Goal: Task Accomplishment & Management: Manage account settings

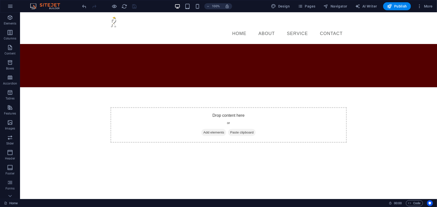
scroll to position [93, 0]
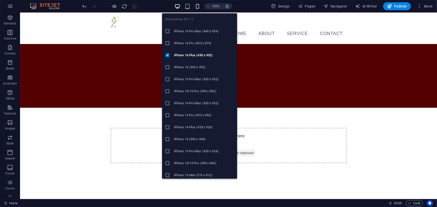
click at [198, 7] on icon "button" at bounding box center [198, 7] width 6 height 6
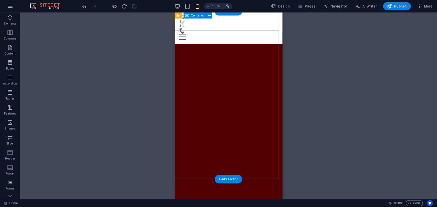
scroll to position [0, 0]
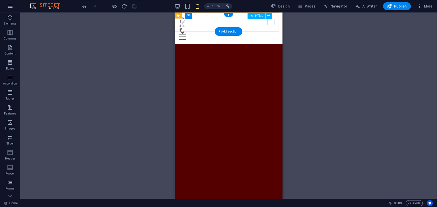
click at [270, 34] on div "Menu" at bounding box center [228, 37] width 100 height 6
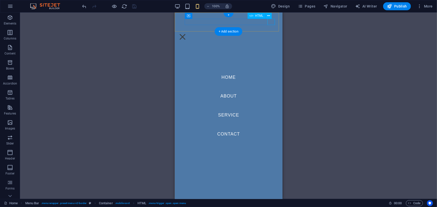
click at [186, 34] on div "Menu" at bounding box center [182, 37] width 8 height 6
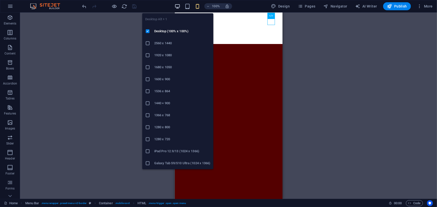
click at [179, 4] on icon "button" at bounding box center [177, 7] width 6 height 6
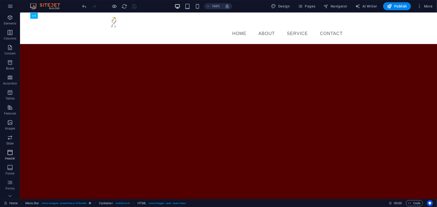
click at [7, 155] on span "Header" at bounding box center [10, 156] width 20 height 12
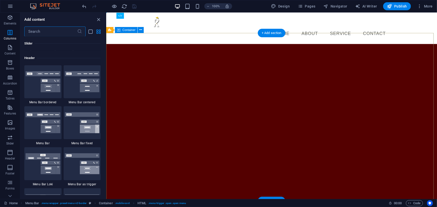
scroll to position [2961, 0]
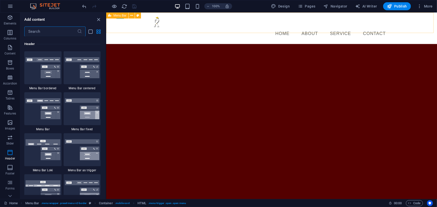
click at [110, 15] on icon at bounding box center [109, 16] width 3 height 6
select select "rem"
select select "preset-menu-v2-border"
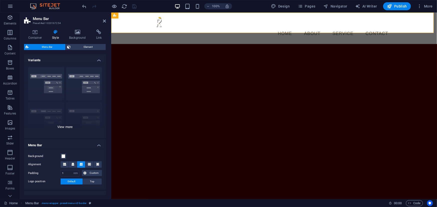
click at [63, 130] on div "Border Centered Default Fixed Loki Trigger Wide XXL" at bounding box center [65, 100] width 82 height 75
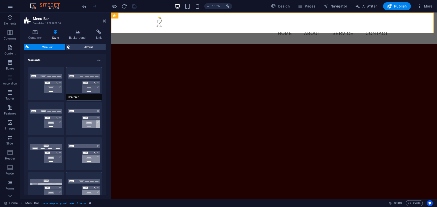
click at [78, 88] on button "Centered" at bounding box center [84, 83] width 36 height 33
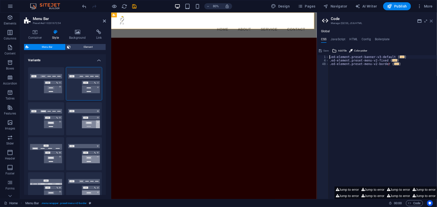
click at [431, 22] on icon at bounding box center [431, 21] width 3 height 4
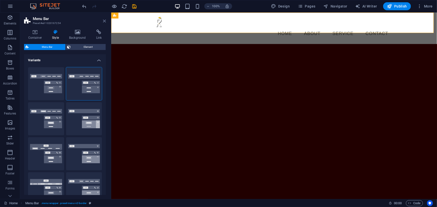
click at [105, 20] on icon at bounding box center [104, 21] width 3 height 4
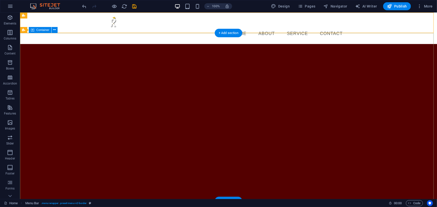
scroll to position [0, 0]
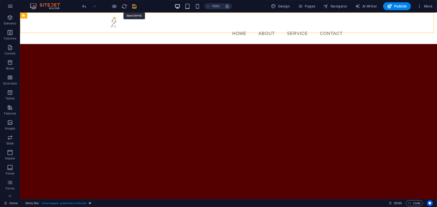
click at [134, 7] on icon "save" at bounding box center [135, 7] width 6 height 6
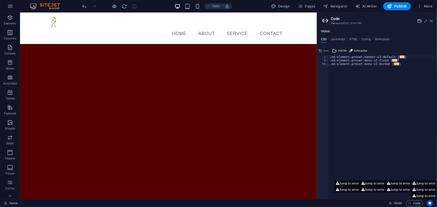
click at [432, 20] on icon at bounding box center [431, 21] width 3 height 4
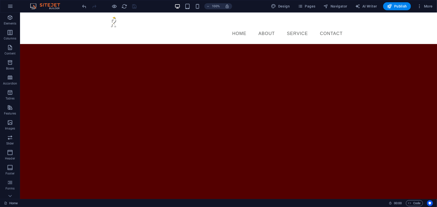
click at [134, 6] on div at bounding box center [109, 6] width 56 height 8
click at [390, 6] on icon "button" at bounding box center [389, 6] width 5 height 5
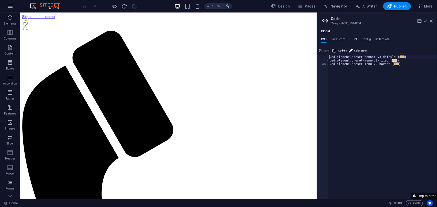
click at [327, 50] on div "Save" at bounding box center [323, 51] width 11 height 6
click at [426, 20] on icon at bounding box center [426, 21] width 0 height 4
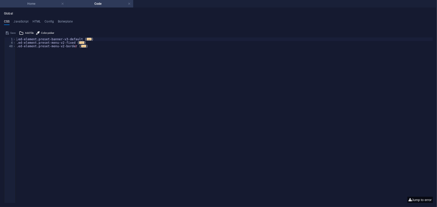
click at [41, 3] on h4 "Home" at bounding box center [33, 4] width 67 height 6
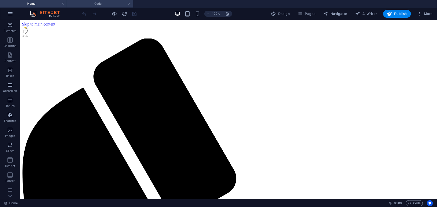
click at [98, 7] on li "Code" at bounding box center [100, 4] width 67 height 8
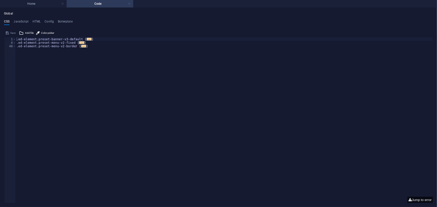
click at [129, 3] on link at bounding box center [129, 4] width 3 height 5
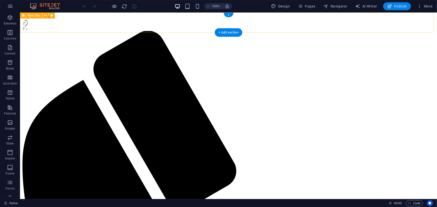
click at [393, 7] on span "Publish" at bounding box center [397, 6] width 20 height 5
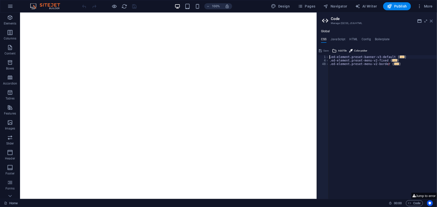
click at [433, 20] on icon at bounding box center [431, 21] width 3 height 4
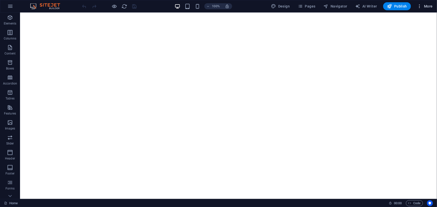
click at [424, 5] on span "More" at bounding box center [425, 6] width 16 height 5
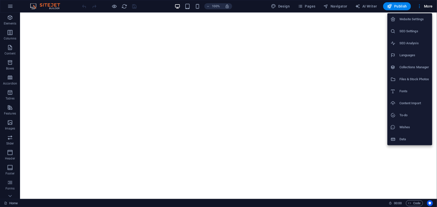
click at [403, 23] on li "Website Settings" at bounding box center [409, 19] width 45 height 12
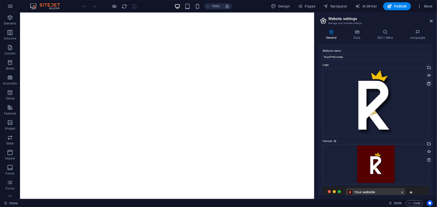
click at [427, 82] on icon at bounding box center [429, 84] width 4 height 4
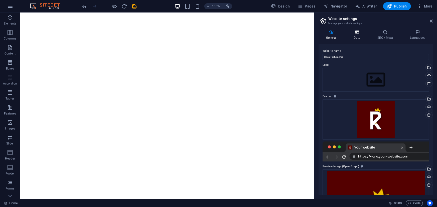
click at [359, 39] on h4 "Data" at bounding box center [358, 35] width 24 height 11
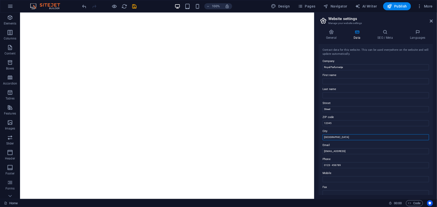
drag, startPoint x: 332, startPoint y: 138, endPoint x: 314, endPoint y: 135, distance: 17.9
click at [315, 135] on aside "Website settings Manage your website settings General Data SEO / Meta Languages…" at bounding box center [375, 106] width 123 height 187
drag, startPoint x: 332, startPoint y: 124, endPoint x: 317, endPoint y: 124, distance: 14.8
click at [317, 124] on div "General Data SEO / Meta Languages Website name Royal Parfumerija Logo Drag file…" at bounding box center [375, 113] width 122 height 174
drag, startPoint x: 391, startPoint y: 151, endPoint x: 386, endPoint y: 151, distance: 4.8
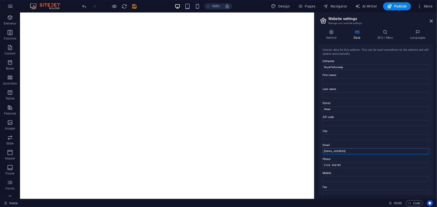
click at [386, 151] on input "3c28563658815649fccad165d865b6@cpanel.local" at bounding box center [375, 151] width 106 height 6
drag, startPoint x: 332, startPoint y: 110, endPoint x: 321, endPoint y: 111, distance: 11.3
click at [321, 111] on div "Contact data for this website. This can be used everywhere on the website and w…" at bounding box center [375, 119] width 114 height 151
click at [385, 36] on h4 "SEO / Meta" at bounding box center [386, 35] width 33 height 11
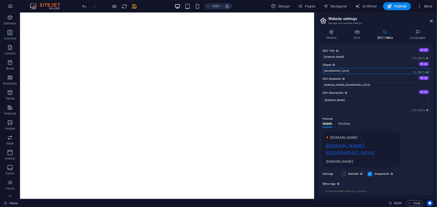
drag, startPoint x: 325, startPoint y: 71, endPoint x: 315, endPoint y: 71, distance: 10.3
click at [315, 71] on aside "Website settings Manage your website settings General Data SEO / Meta Languages…" at bounding box center [375, 106] width 123 height 187
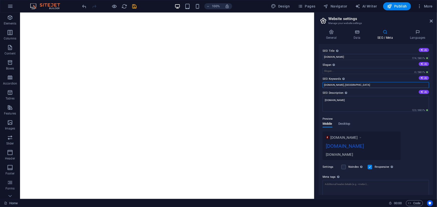
click at [363, 84] on input "royalparfumerija.ba, Berlin" at bounding box center [375, 85] width 106 height 6
type input "royalparfumerija.ba"
click at [325, 57] on input "royalparfumerija.ba" at bounding box center [375, 57] width 106 height 6
click at [331, 57] on input "Royalparfumerija.ba" at bounding box center [375, 57] width 106 height 6
click at [349, 57] on input "Royal Parfumerija.ba" at bounding box center [375, 57] width 106 height 6
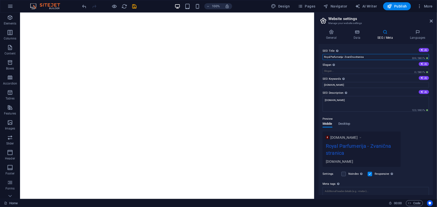
click at [355, 58] on input "Royal Parfumerija - Zvanična stranica" at bounding box center [375, 57] width 106 height 6
type input "Royal Parfumerija - Zvanična stranica"
click at [332, 71] on input "Slogan The slogan of your website. AI" at bounding box center [375, 71] width 106 height 6
type input "d"
click at [419, 32] on icon at bounding box center [417, 32] width 31 height 5
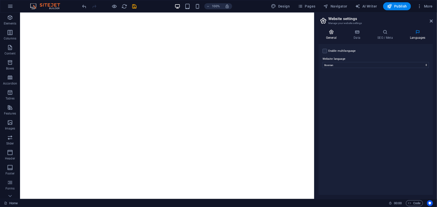
click at [335, 36] on h4 "General" at bounding box center [332, 35] width 28 height 11
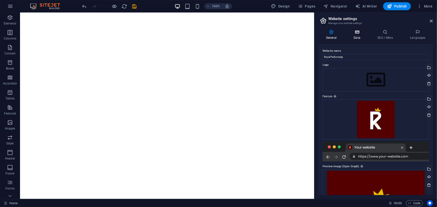
click at [360, 36] on h4 "Data" at bounding box center [358, 35] width 24 height 11
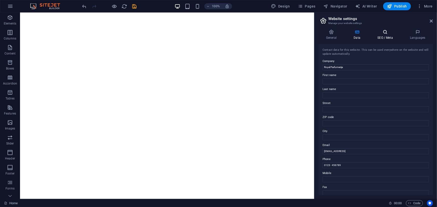
click at [387, 32] on icon at bounding box center [385, 32] width 31 height 5
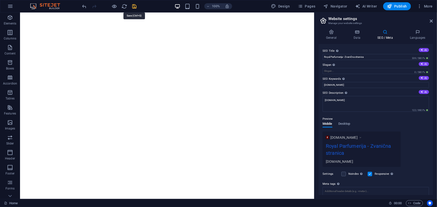
click at [135, 6] on icon "save" at bounding box center [135, 7] width 6 height 6
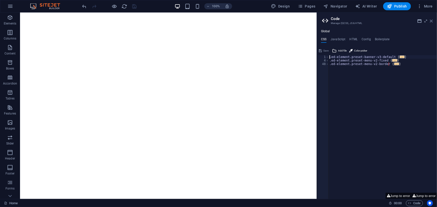
click at [432, 21] on icon at bounding box center [431, 21] width 3 height 4
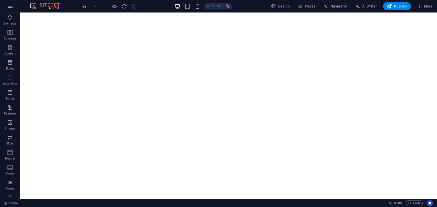
click at [134, 6] on div at bounding box center [109, 6] width 56 height 8
click at [400, 7] on span "Publish" at bounding box center [397, 6] width 20 height 5
